Goal: Task Accomplishment & Management: Use online tool/utility

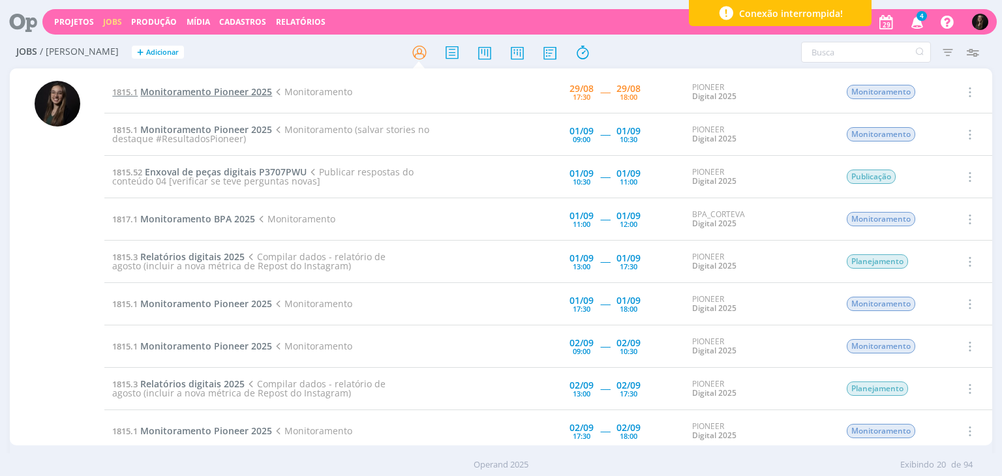
click at [256, 92] on span "Monitoramento Pioneer 2025" at bounding box center [206, 91] width 132 height 12
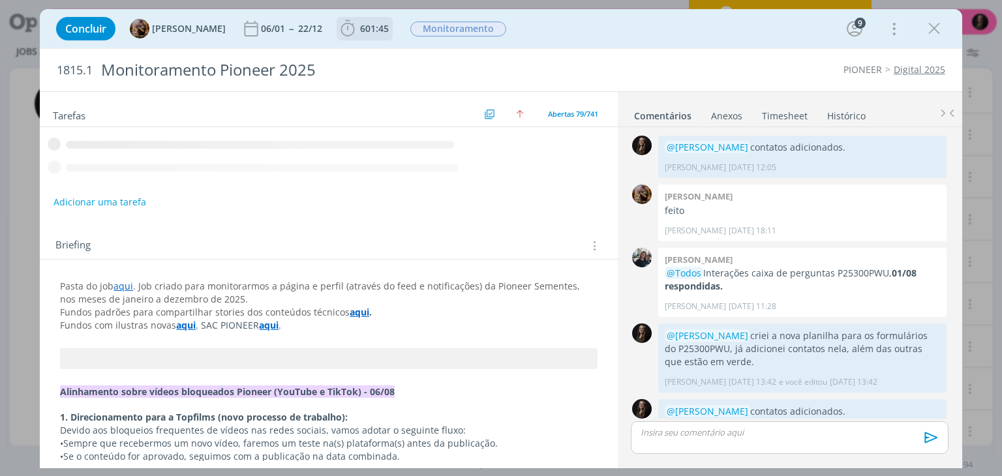
click at [377, 37] on span "601:45" at bounding box center [365, 29] width 54 height 20
click at [0, 0] on span "Iniciar" at bounding box center [0, 0] width 0 height 0
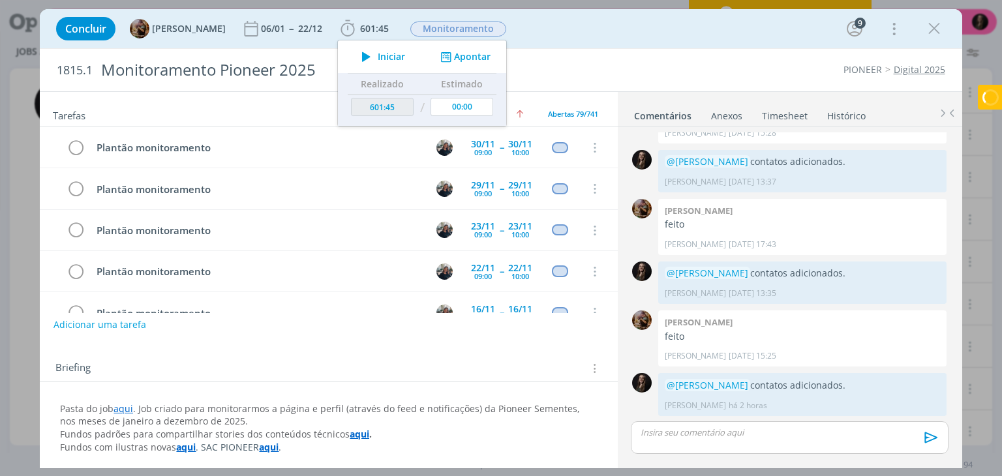
scroll to position [3076, 0]
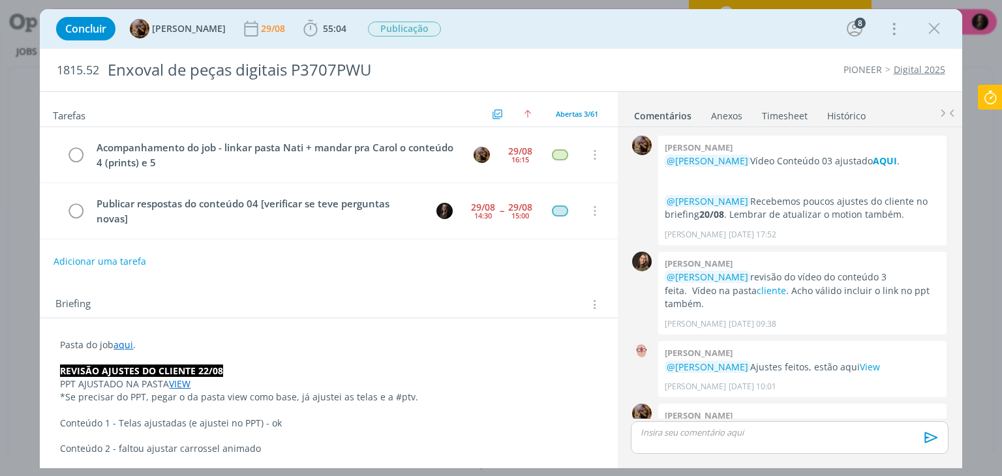
drag, startPoint x: 0, startPoint y: 0, endPoint x: 994, endPoint y: 94, distance: 998.3
click at [929, 31] on icon "dialog" at bounding box center [935, 29] width 20 height 20
click at [994, 94] on div at bounding box center [501, 238] width 1002 height 476
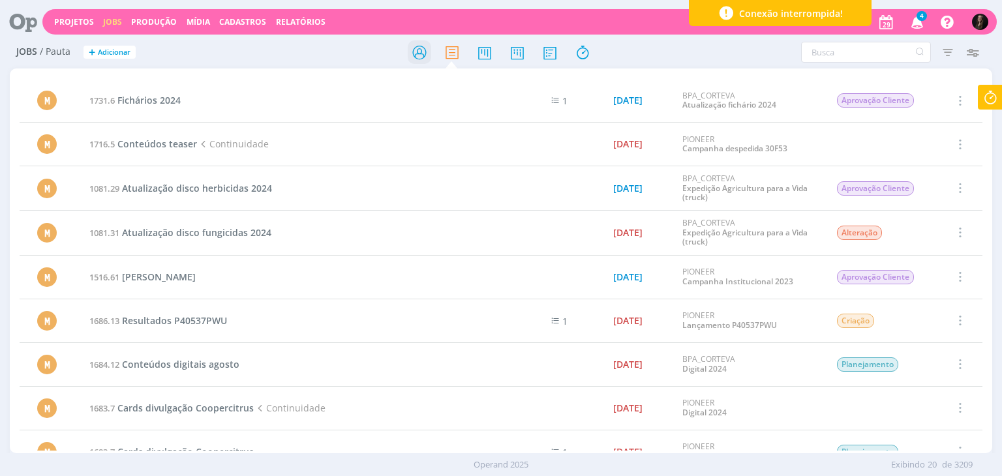
click at [412, 51] on icon at bounding box center [419, 52] width 23 height 25
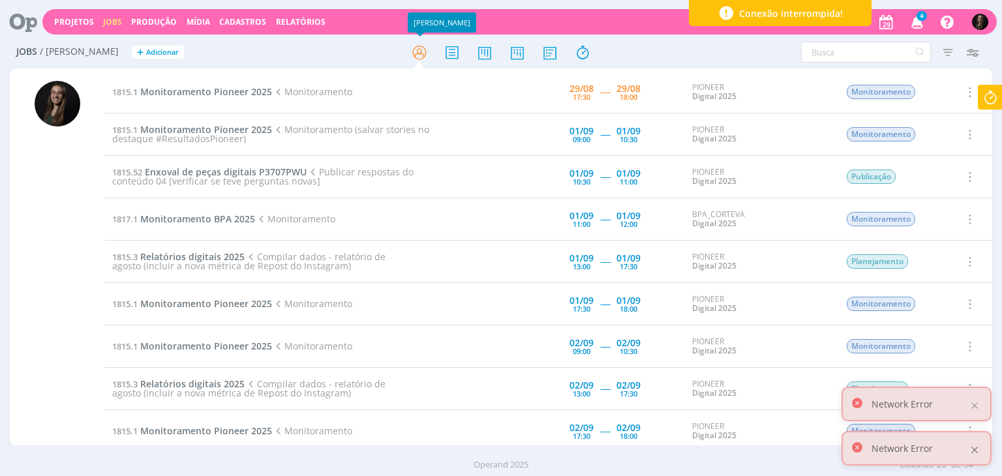
click at [975, 444] on div at bounding box center [975, 450] width 12 height 12
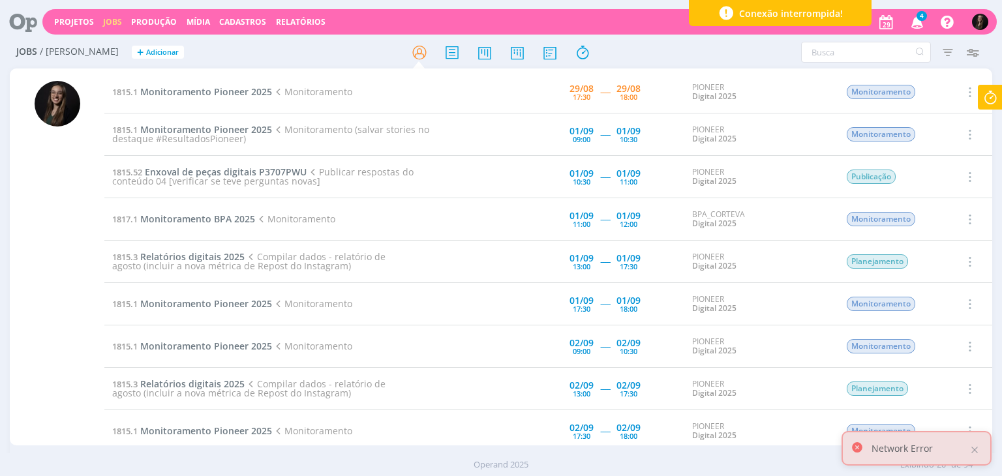
click at [981, 463] on div "Network Error" at bounding box center [917, 448] width 150 height 35
click at [977, 450] on div at bounding box center [975, 450] width 12 height 12
click at [987, 104] on icon at bounding box center [990, 97] width 23 height 25
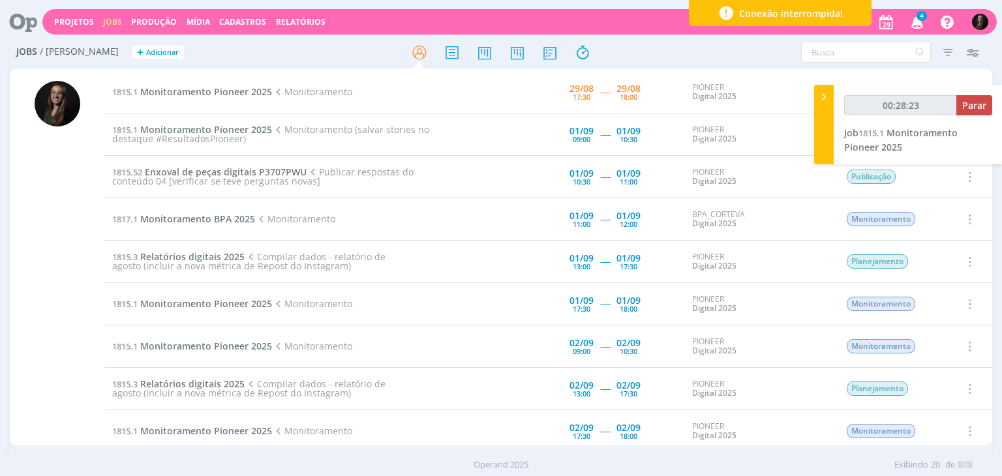
type input "00:28:24"
click at [968, 112] on button "Parar" at bounding box center [975, 105] width 36 height 20
click at [239, 91] on span "Monitoramento Pioneer 2025" at bounding box center [206, 91] width 132 height 12
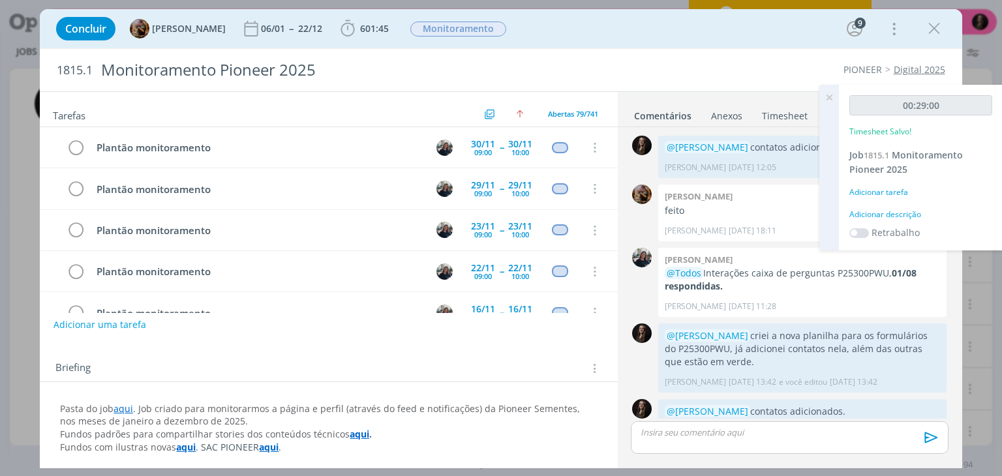
click at [902, 212] on div "00:29:00 Timesheet Salvo! Job 1815.1 Monitoramento Pioneer 2025 Adicionar taref…" at bounding box center [911, 168] width 183 height 166
click at [882, 215] on div "Adicionar descrição" at bounding box center [921, 215] width 143 height 12
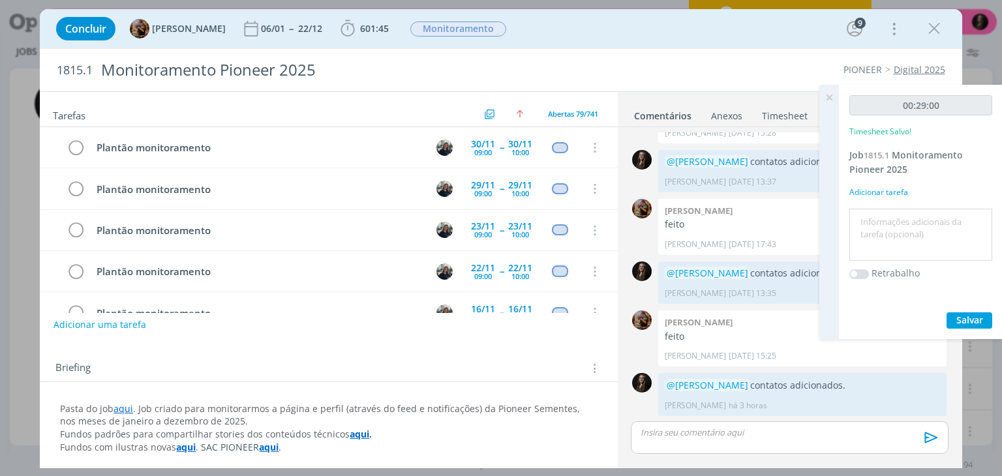
scroll to position [3076, 0]
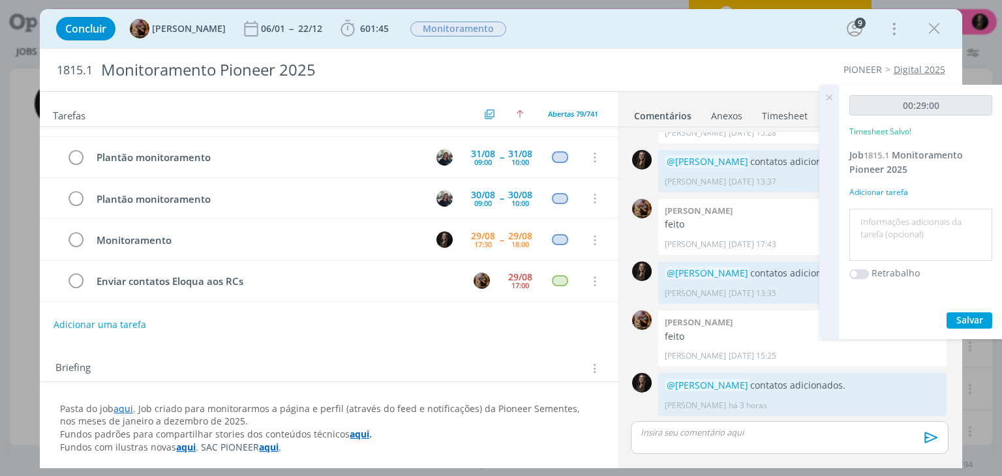
click at [878, 223] on textarea at bounding box center [921, 235] width 136 height 46
type textarea "monitoramento"
click at [947, 313] on button "Salvar" at bounding box center [970, 321] width 46 height 16
click at [74, 231] on icon "dialog" at bounding box center [76, 241] width 18 height 20
click at [974, 321] on span "Salvar" at bounding box center [970, 320] width 27 height 12
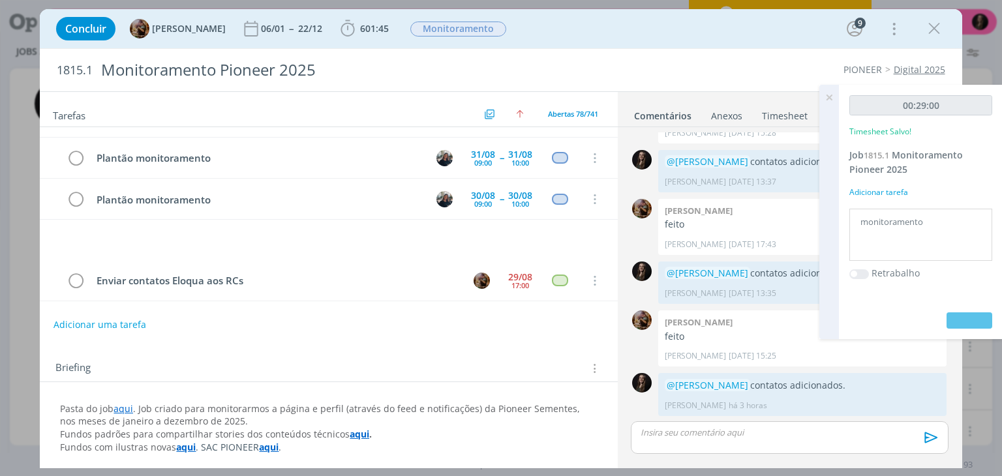
scroll to position [3035, 0]
